Goal: Entertainment & Leisure: Consume media (video, audio)

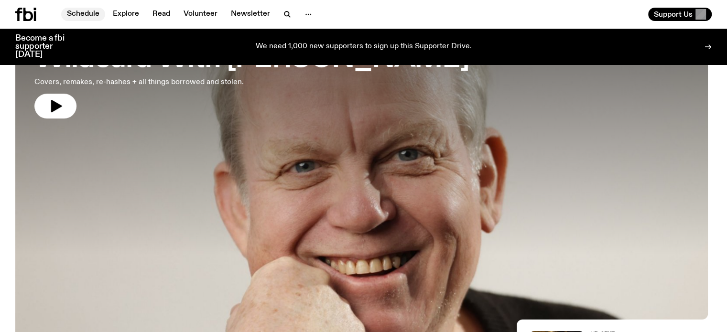
scroll to position [92, 0]
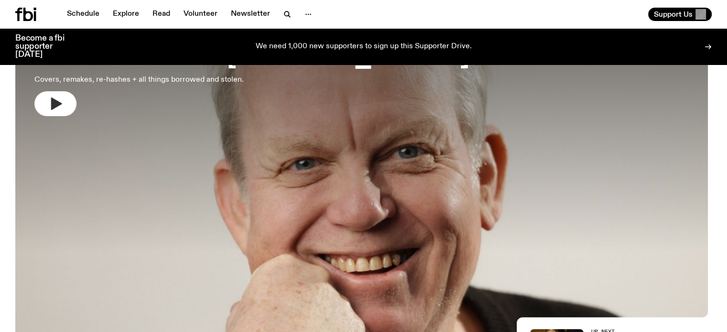
click at [63, 101] on icon "button" at bounding box center [55, 103] width 15 height 15
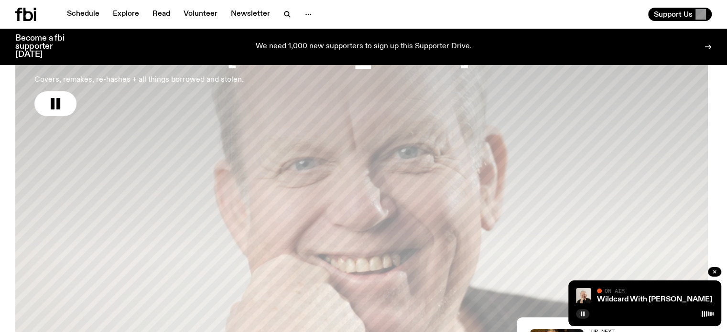
drag, startPoint x: 64, startPoint y: 102, endPoint x: 79, endPoint y: 94, distance: 18.0
click at [63, 103] on icon "button" at bounding box center [55, 103] width 15 height 15
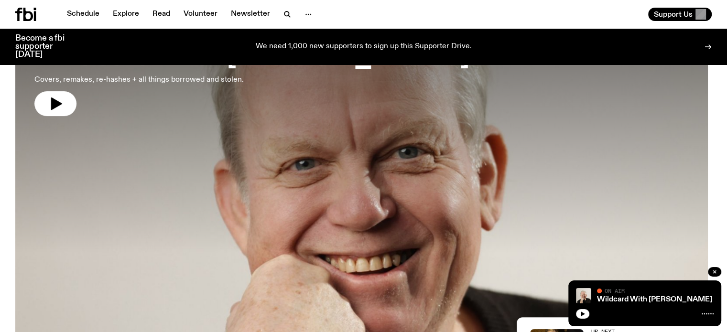
drag, startPoint x: 59, startPoint y: 106, endPoint x: 78, endPoint y: 109, distance: 19.8
click at [59, 106] on icon "button" at bounding box center [56, 104] width 11 height 12
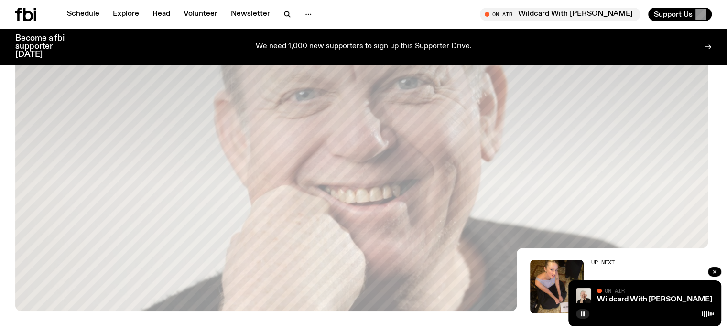
scroll to position [188, 0]
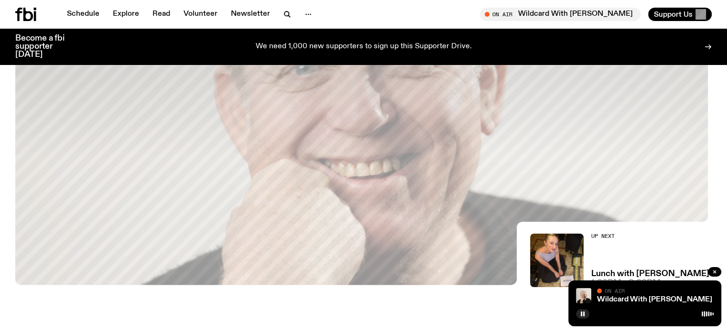
click at [601, 312] on div at bounding box center [645, 312] width 138 height 11
click at [585, 313] on icon "button" at bounding box center [583, 314] width 6 height 6
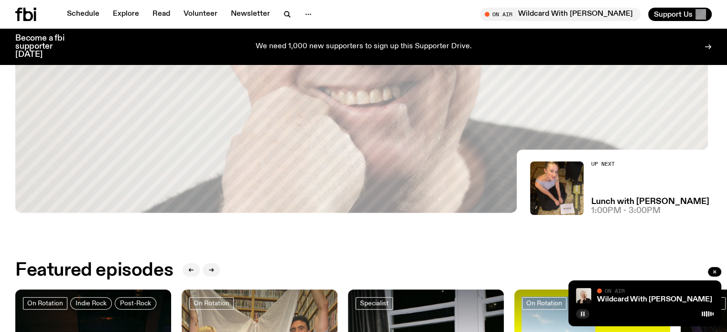
scroll to position [379, 0]
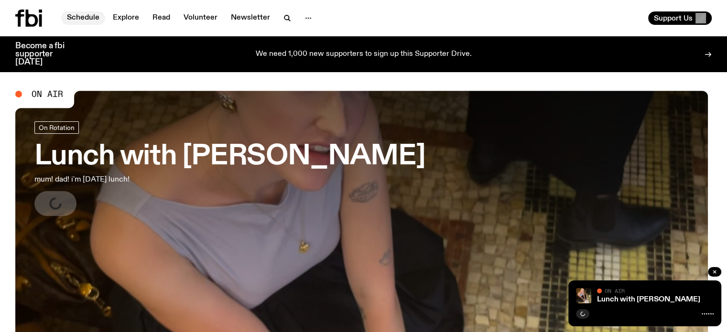
click at [86, 17] on link "Schedule" at bounding box center [83, 17] width 44 height 13
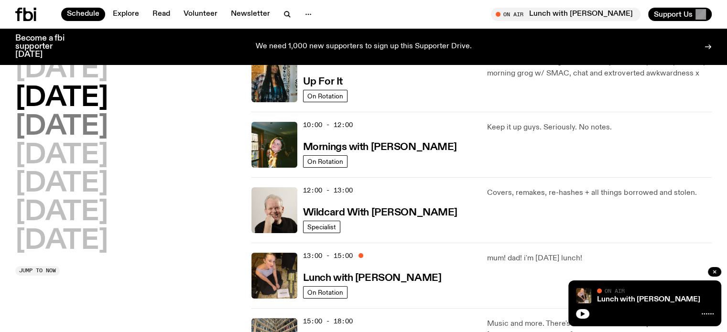
scroll to position [90, 0]
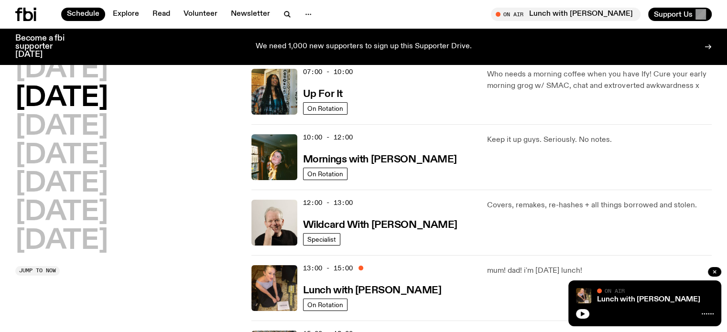
click at [76, 89] on h2 "[DATE]" at bounding box center [61, 98] width 93 height 27
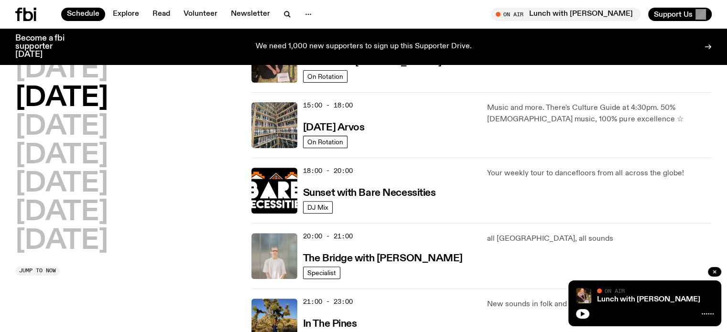
scroll to position [377, 0]
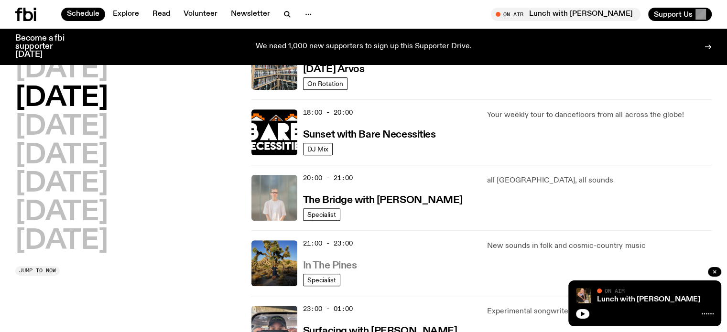
click at [335, 263] on h3 "In The Pines" at bounding box center [330, 266] width 54 height 10
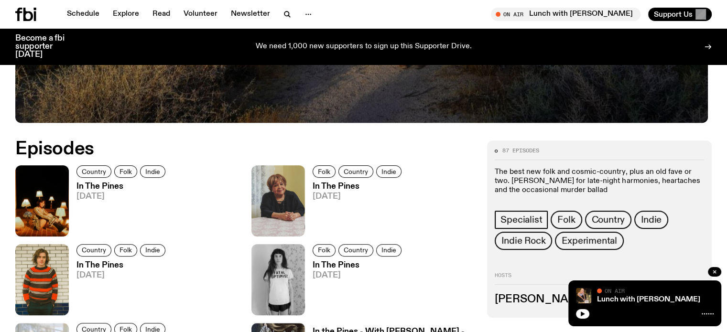
scroll to position [426, 0]
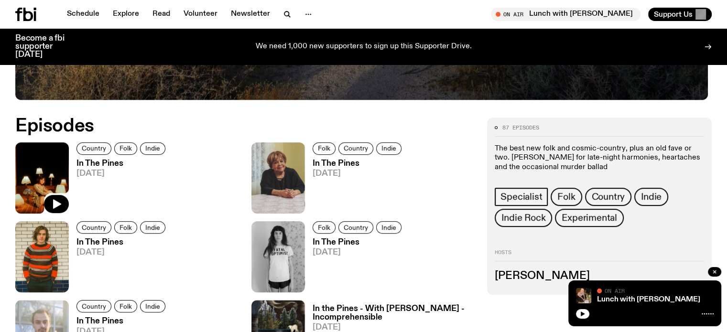
click at [38, 185] on img at bounding box center [42, 177] width 54 height 71
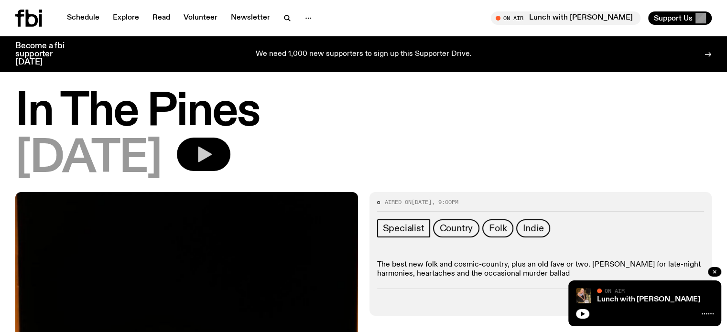
click at [230, 163] on button "button" at bounding box center [204, 154] width 54 height 33
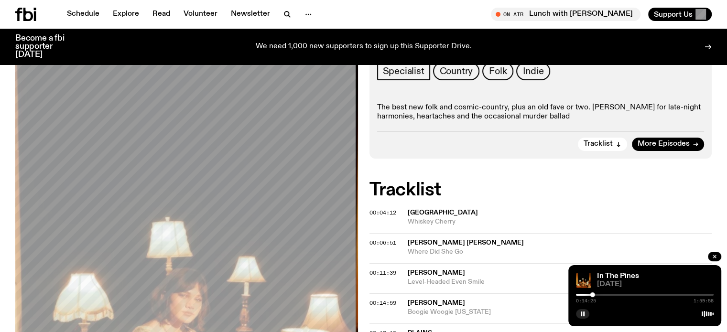
scroll to position [188, 0]
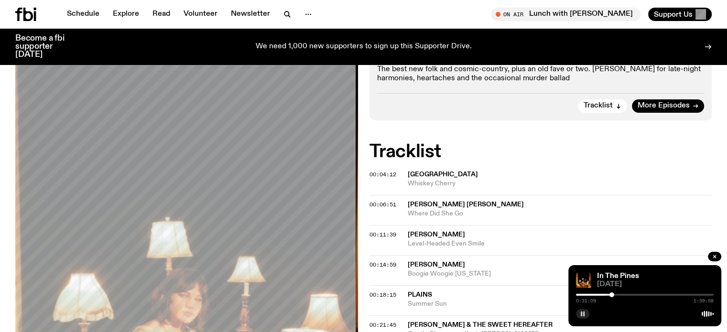
click at [581, 311] on button "button" at bounding box center [582, 314] width 13 height 10
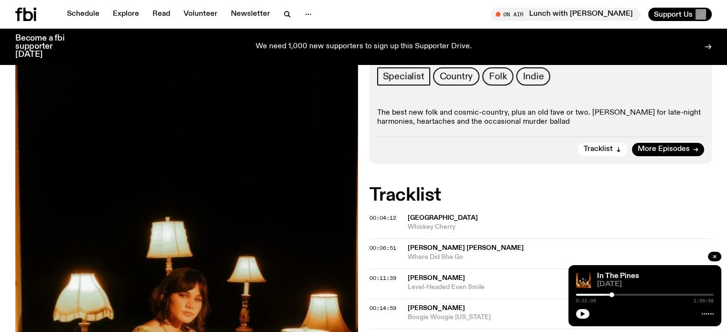
scroll to position [92, 0]
